Goal: Download file/media

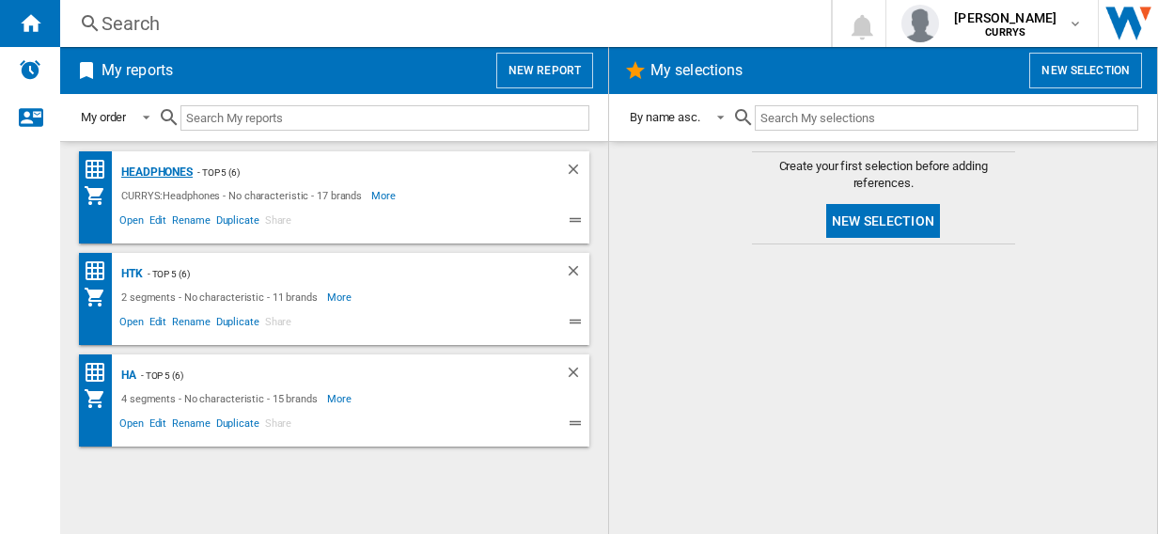
click at [155, 171] on div "Headphones" at bounding box center [155, 173] width 76 height 24
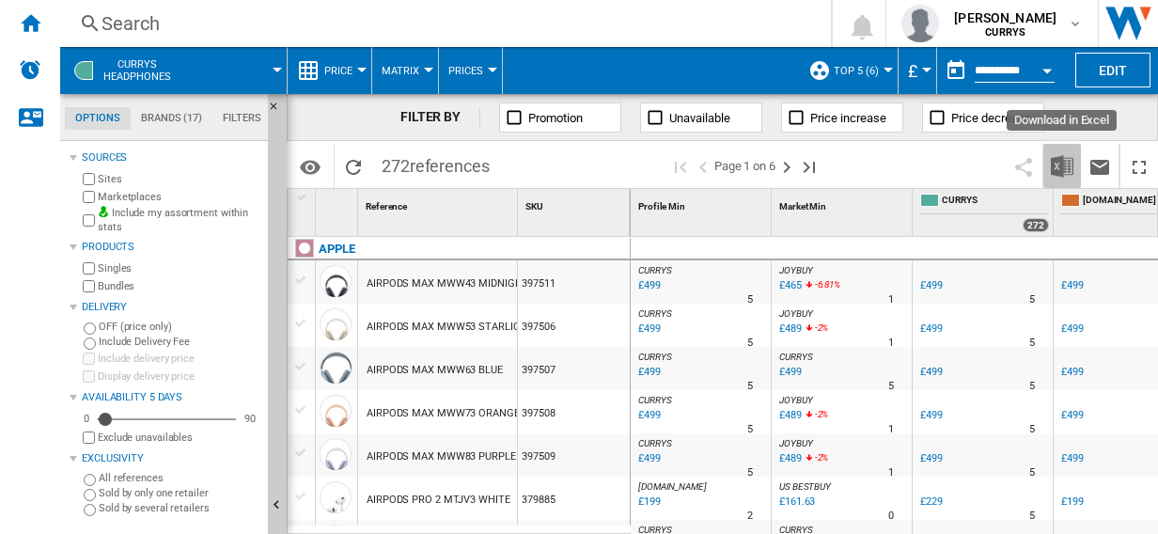
click at [1066, 164] on img "Download in Excel" at bounding box center [1062, 166] width 23 height 23
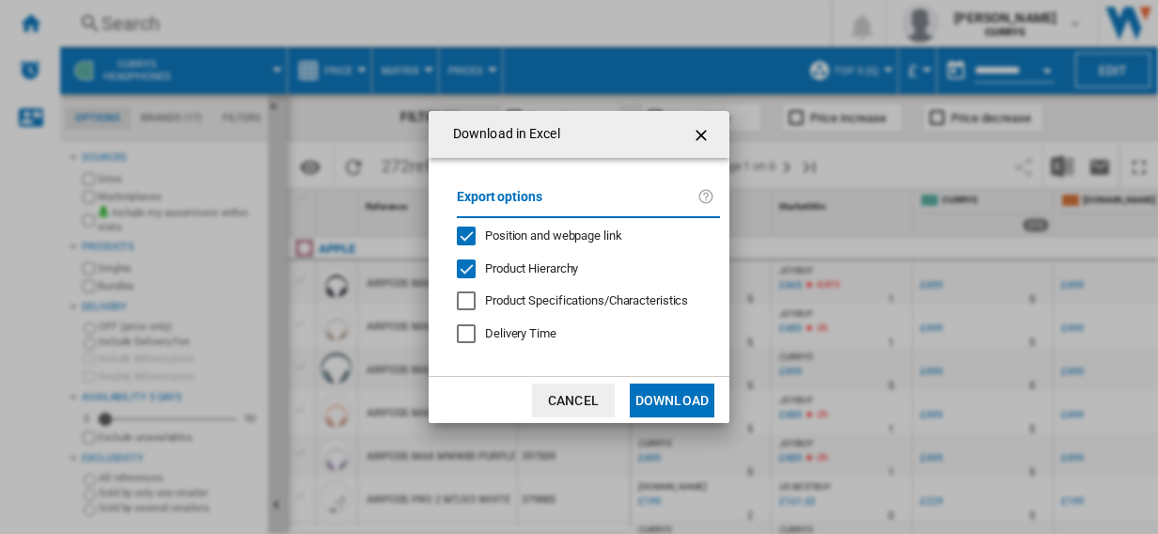
click at [663, 397] on button "Download" at bounding box center [672, 401] width 85 height 34
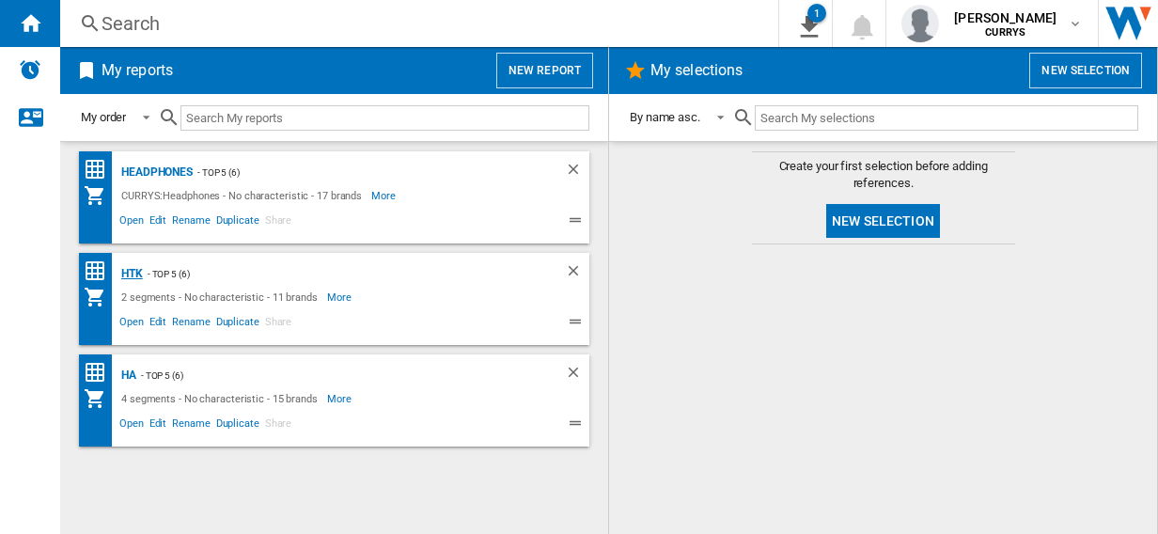
click at [130, 271] on div "HTK" at bounding box center [130, 274] width 26 height 24
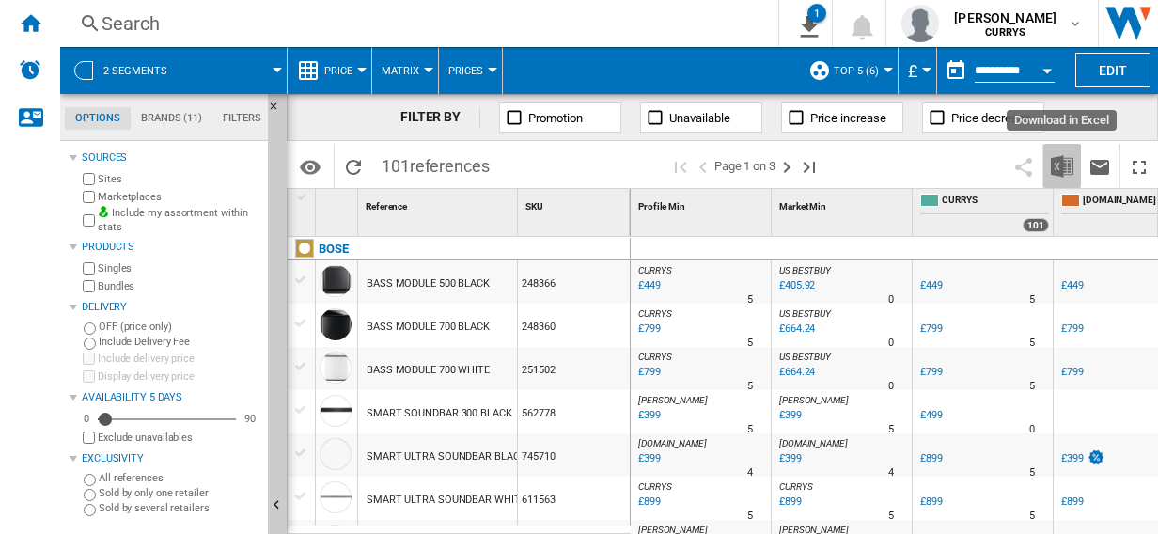
click at [1061, 162] on img "Download in Excel" at bounding box center [1062, 166] width 23 height 23
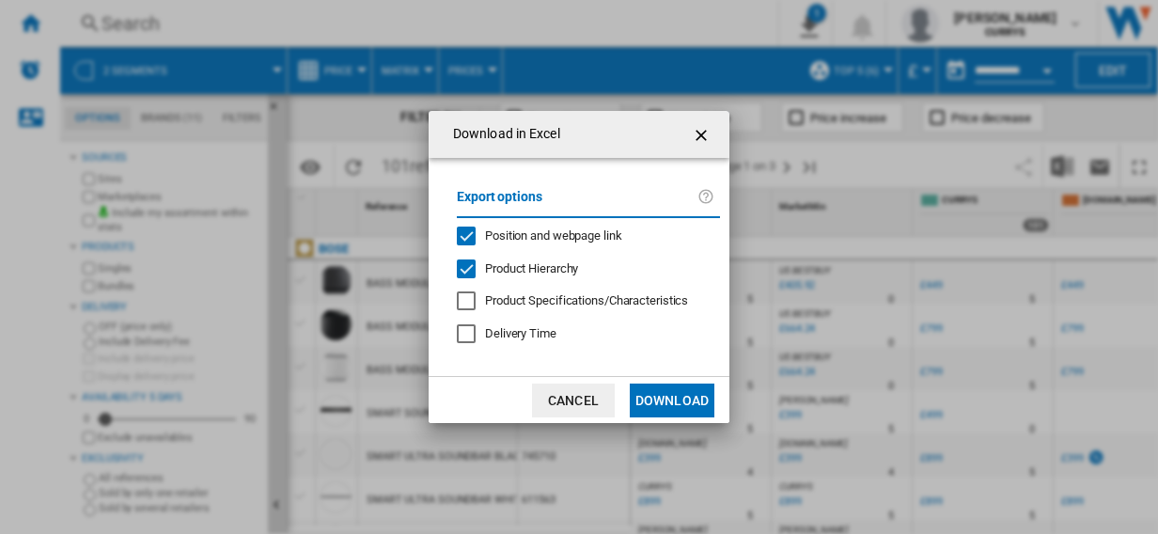
click at [679, 399] on button "Download" at bounding box center [672, 401] width 85 height 34
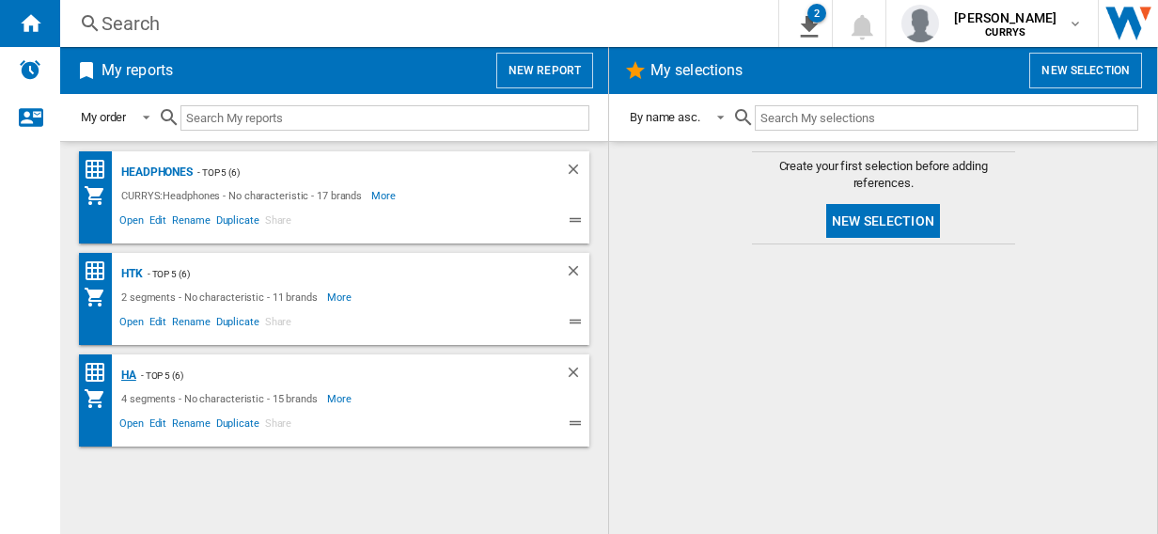
click at [126, 376] on div "HA" at bounding box center [127, 376] width 20 height 24
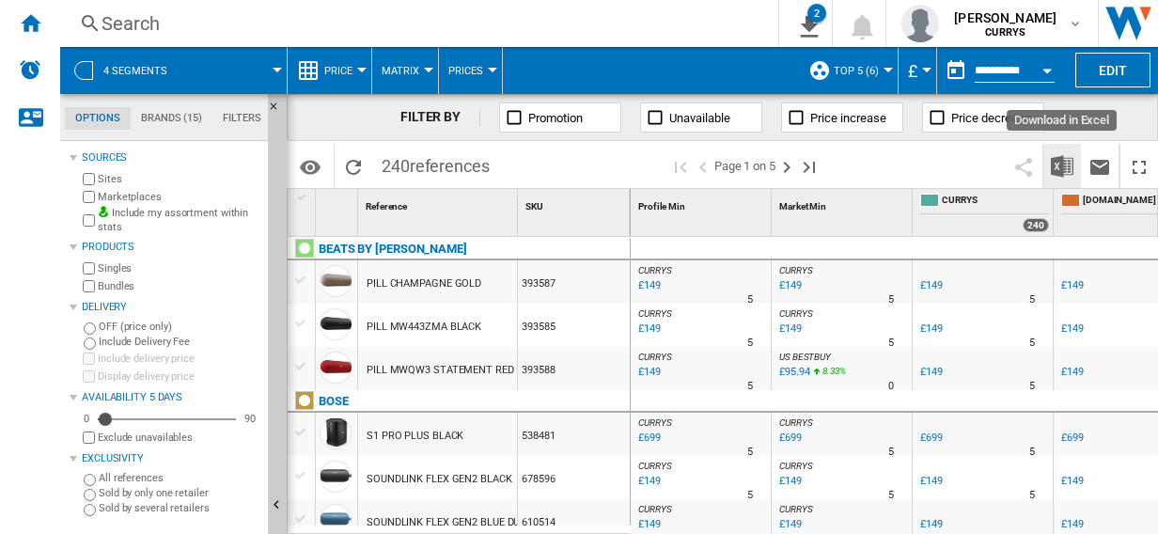
click at [1062, 165] on img "Download in Excel" at bounding box center [1062, 166] width 23 height 23
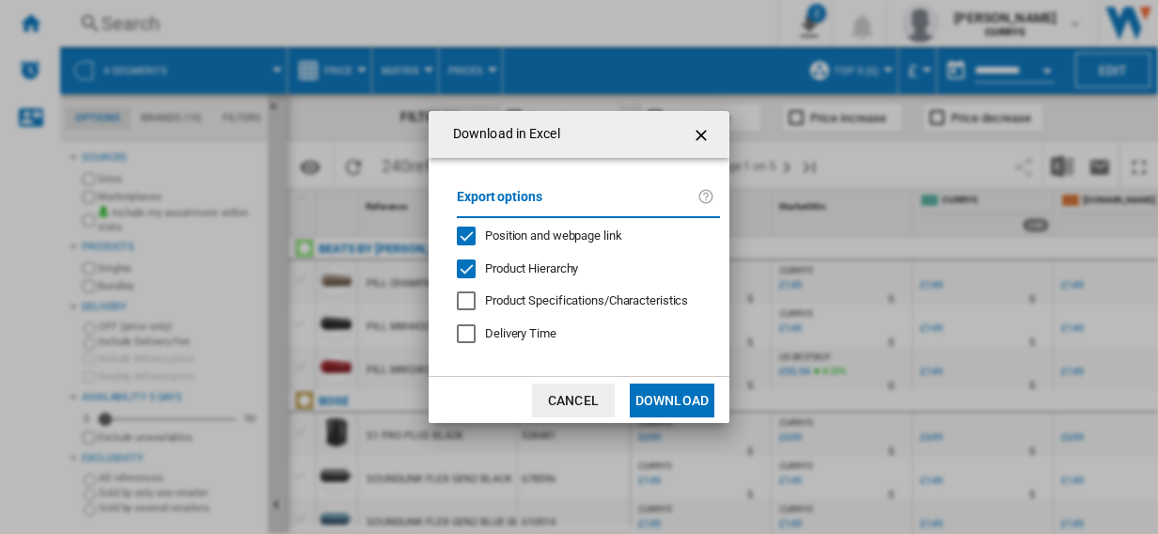
click at [663, 401] on button "Download" at bounding box center [672, 401] width 85 height 34
